Goal: Information Seeking & Learning: Check status

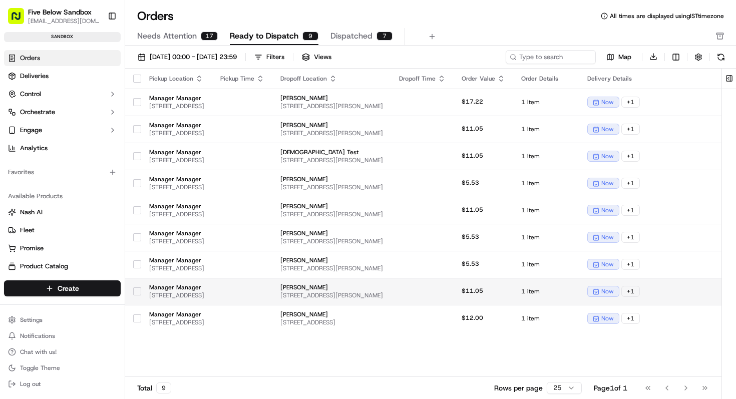
click at [383, 293] on span "[STREET_ADDRESS][PERSON_NAME]" at bounding box center [331, 295] width 103 height 8
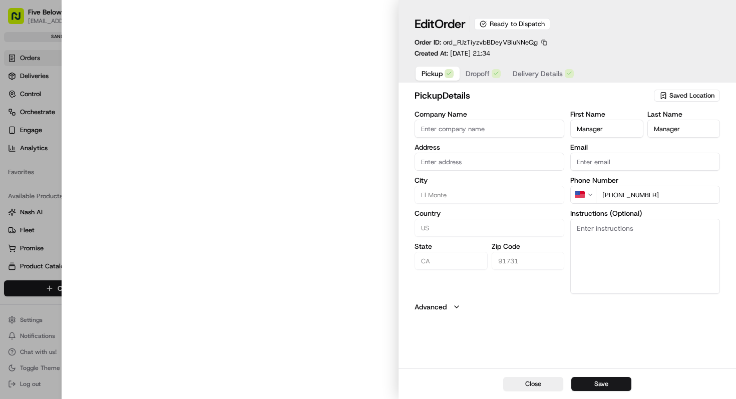
type input "[STREET_ADDRESS]"
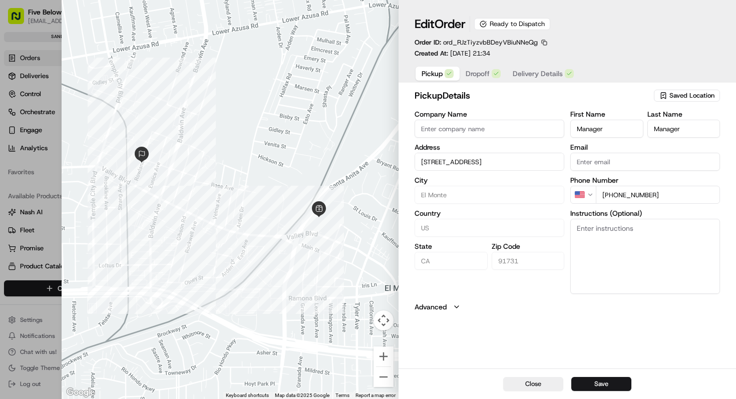
click at [534, 74] on span "Delivery Details" at bounding box center [538, 74] width 50 height 10
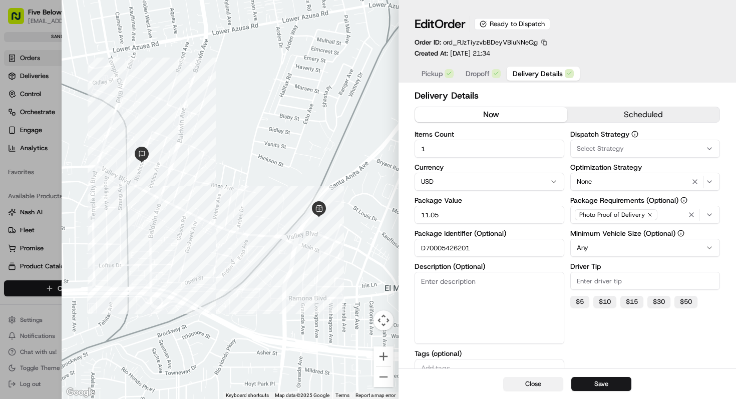
click at [538, 382] on button "Close" at bounding box center [533, 384] width 60 height 14
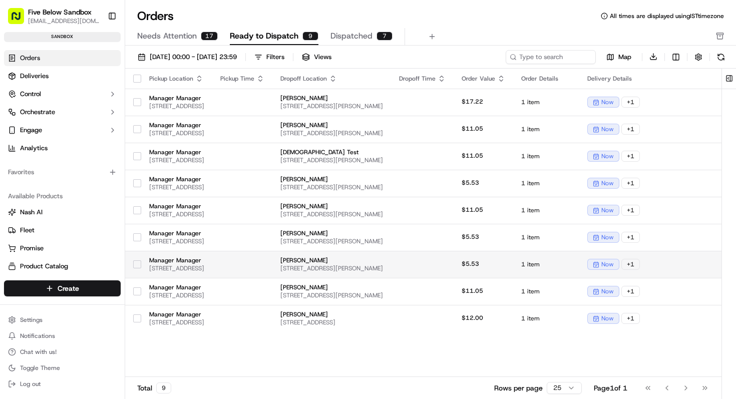
click at [383, 257] on span "[PERSON_NAME]" at bounding box center [331, 260] width 103 height 8
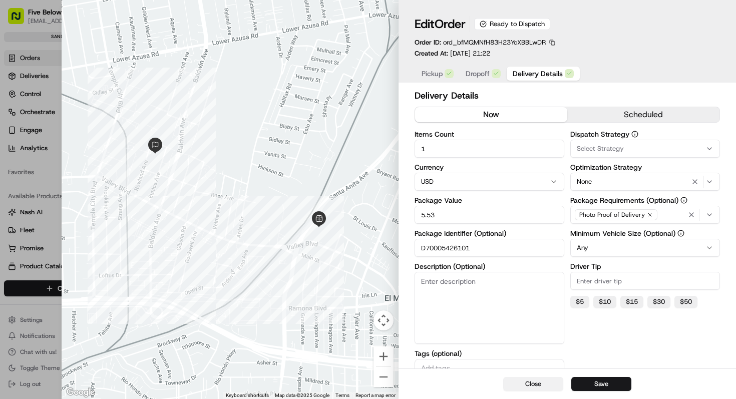
click at [512, 382] on button "Close" at bounding box center [533, 384] width 60 height 14
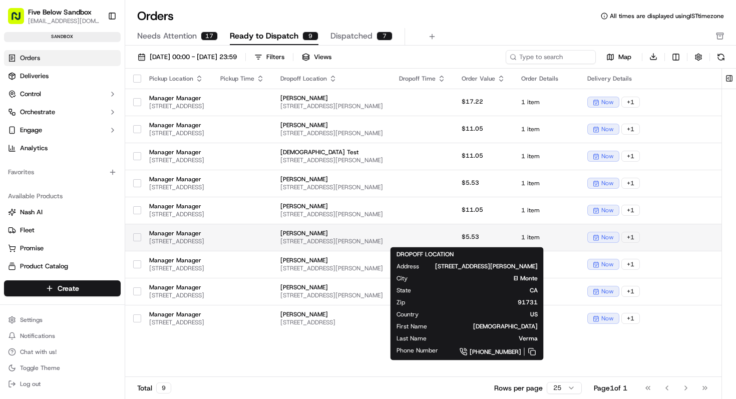
click at [383, 234] on span "[PERSON_NAME]" at bounding box center [331, 233] width 103 height 8
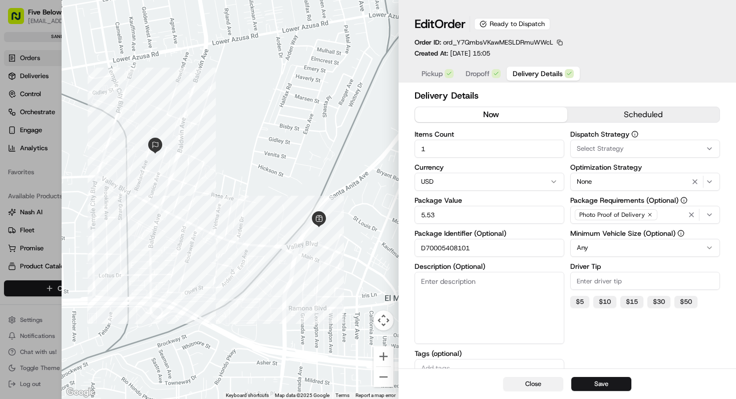
click at [524, 385] on button "Close" at bounding box center [533, 384] width 60 height 14
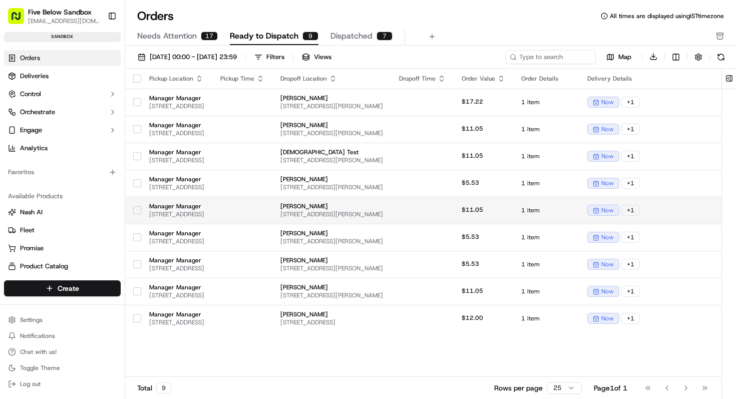
click at [383, 207] on span "[PERSON_NAME]" at bounding box center [331, 206] width 103 height 8
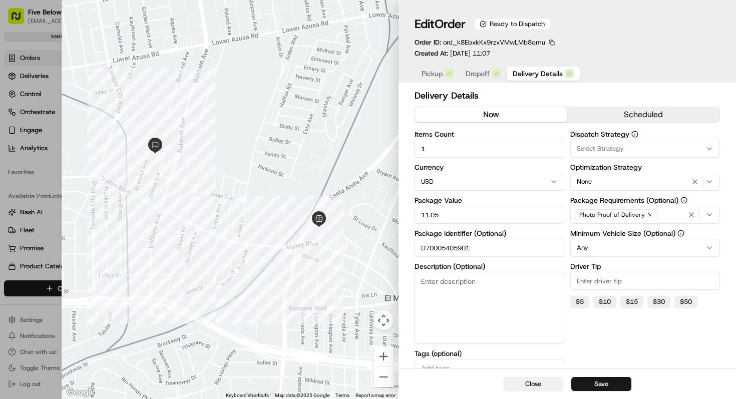
click at [521, 385] on button "Close" at bounding box center [533, 384] width 60 height 14
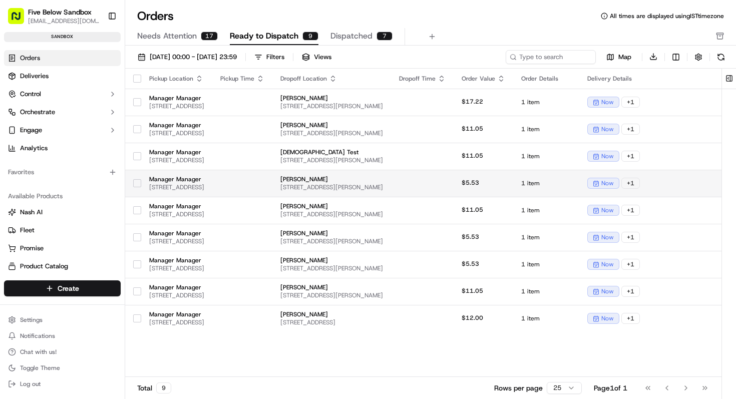
click at [391, 192] on td "[PERSON_NAME] [STREET_ADDRESS][PERSON_NAME]" at bounding box center [331, 183] width 119 height 27
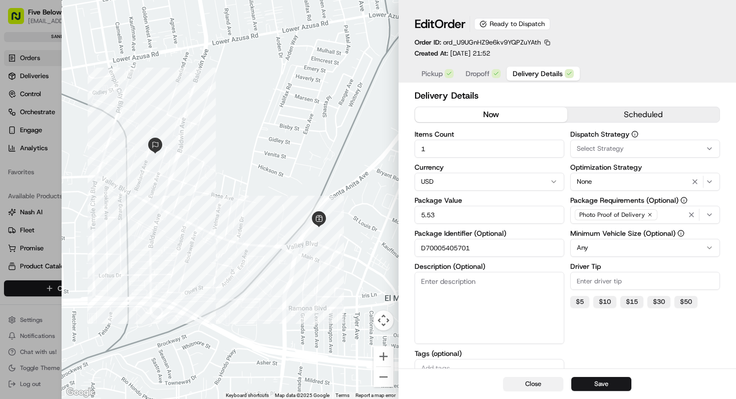
click at [515, 383] on button "Close" at bounding box center [533, 384] width 60 height 14
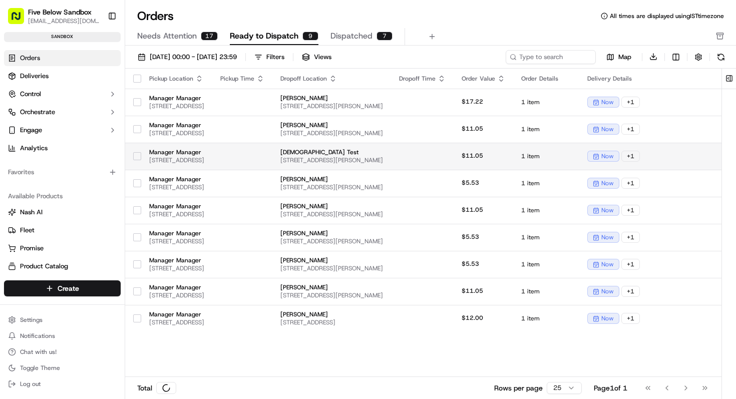
click at [383, 157] on span "[STREET_ADDRESS][PERSON_NAME]" at bounding box center [331, 160] width 103 height 8
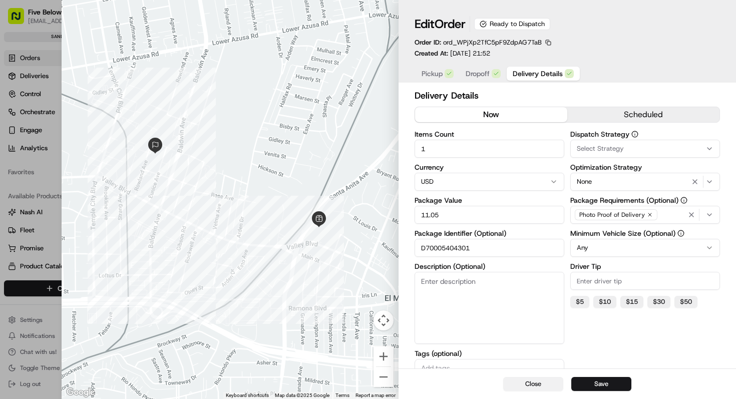
click at [519, 384] on button "Close" at bounding box center [533, 384] width 60 height 14
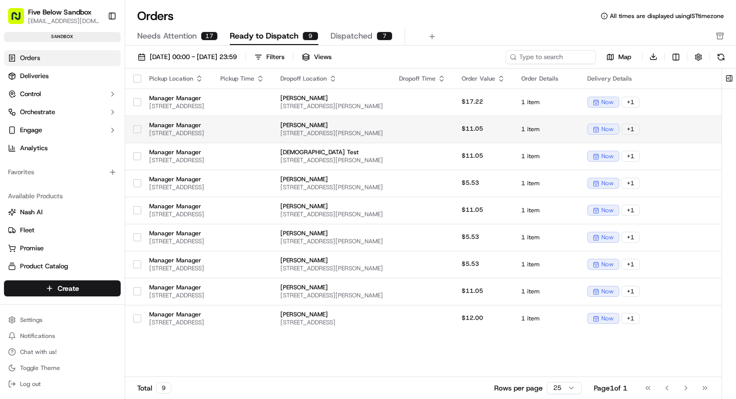
click at [383, 131] on span "[STREET_ADDRESS][PERSON_NAME]" at bounding box center [331, 133] width 103 height 8
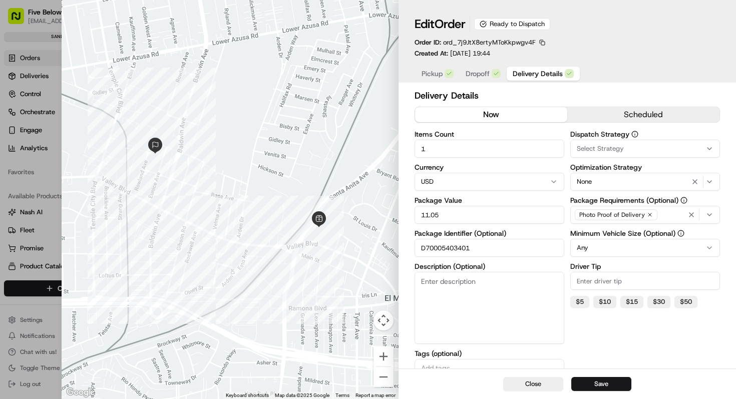
click at [523, 395] on div "Close Save" at bounding box center [568, 384] width 338 height 31
click at [518, 386] on button "Close" at bounding box center [533, 384] width 60 height 14
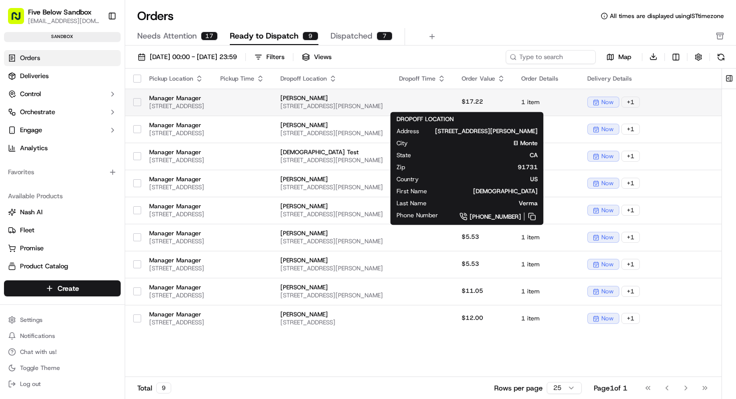
click at [391, 89] on td "[PERSON_NAME] [STREET_ADDRESS][PERSON_NAME]" at bounding box center [331, 102] width 119 height 27
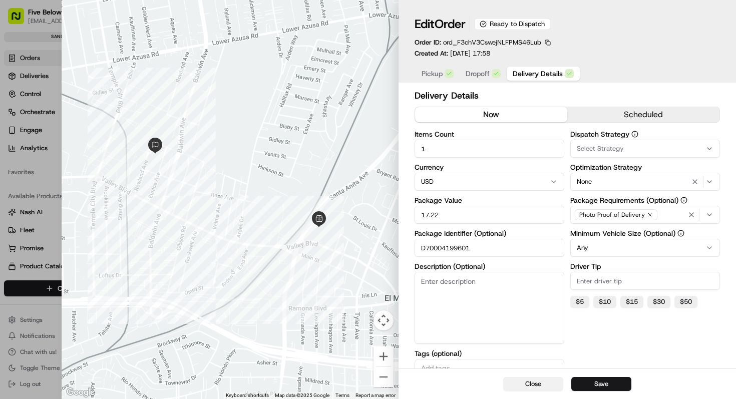
click at [518, 378] on button "Close" at bounding box center [533, 384] width 60 height 14
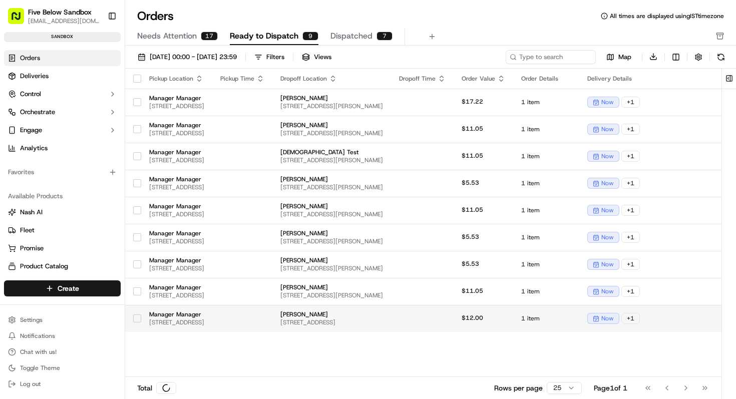
click at [383, 324] on span "[STREET_ADDRESS]" at bounding box center [331, 323] width 103 height 8
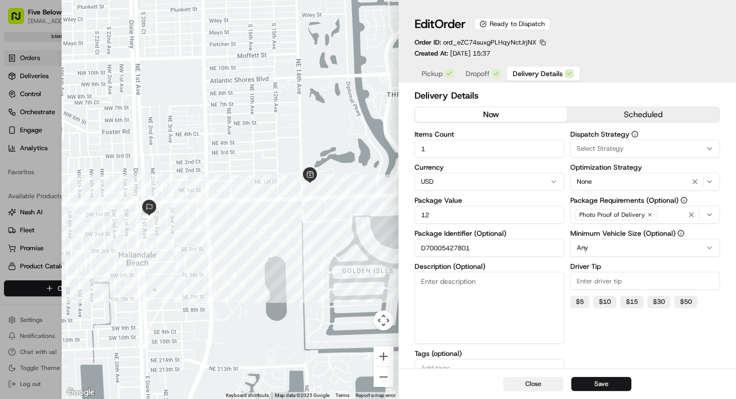
click at [534, 388] on button "Close" at bounding box center [533, 384] width 60 height 14
